Goal: Task Accomplishment & Management: Manage account settings

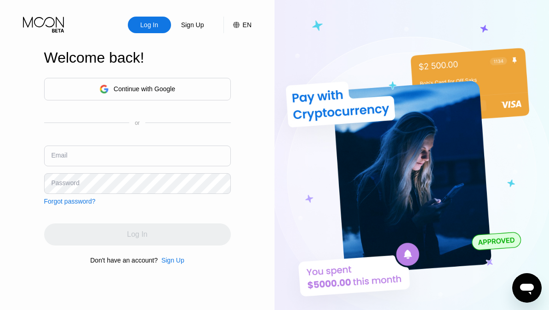
click at [204, 161] on input "text" at bounding box center [137, 155] width 187 height 21
type input "[EMAIL_ADDRESS][DOMAIN_NAME]"
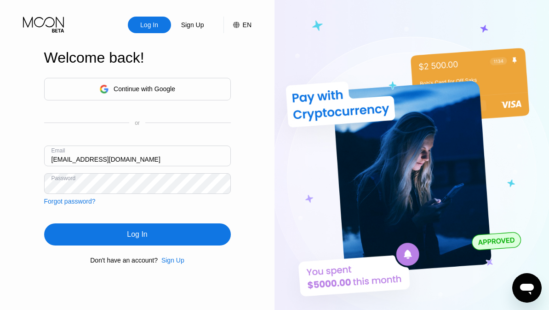
click at [205, 239] on div "Log In" at bounding box center [137, 234] width 187 height 22
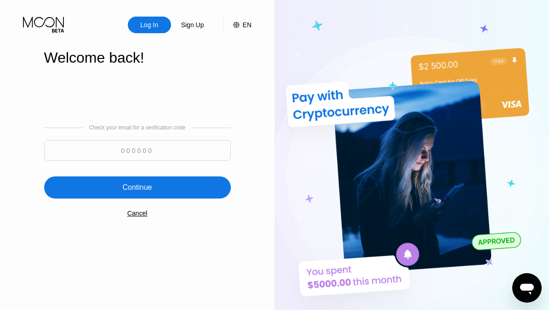
click at [195, 156] on input at bounding box center [137, 150] width 187 height 21
paste input "947681"
type input "947681"
click at [189, 191] on div "Continue" at bounding box center [137, 187] width 187 height 22
